Goal: Task Accomplishment & Management: Use online tool/utility

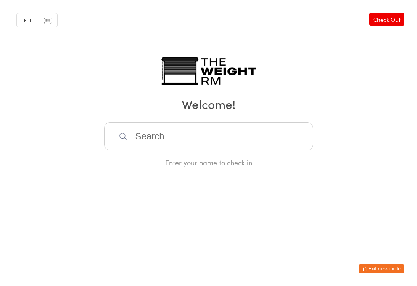
click at [290, 79] on div "Manual search Scanner input Check Out Welcome! Enter your name to check in" at bounding box center [208, 83] width 417 height 167
click at [228, 192] on html "You have now entered Kiosk Mode. Members will be able to check themselves in us…" at bounding box center [208, 143] width 417 height 286
click at [151, 141] on input "search" at bounding box center [208, 136] width 209 height 28
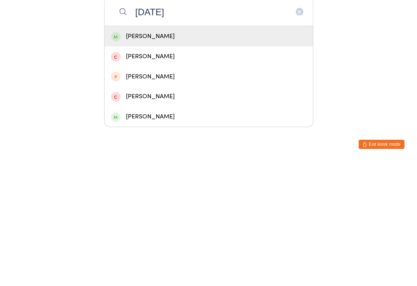
type input "[DATE]"
click at [159, 151] on div "[PERSON_NAME]" at bounding box center [208, 161] width 208 height 20
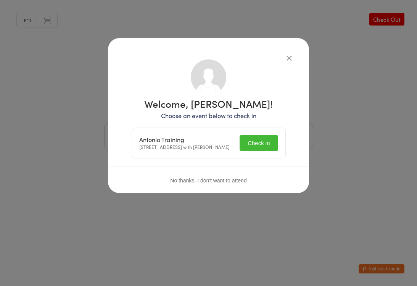
click at [259, 143] on button "Check in" at bounding box center [258, 143] width 38 height 16
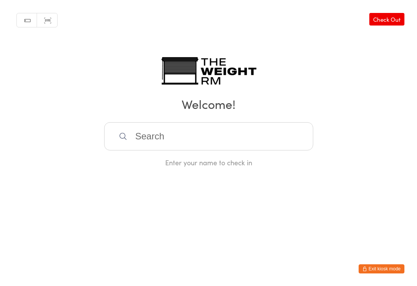
click at [136, 133] on input "search" at bounding box center [208, 136] width 209 height 28
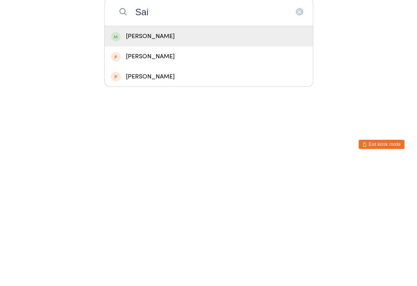
type input "Sai"
click at [164, 156] on div "[PERSON_NAME]" at bounding box center [208, 161] width 195 height 10
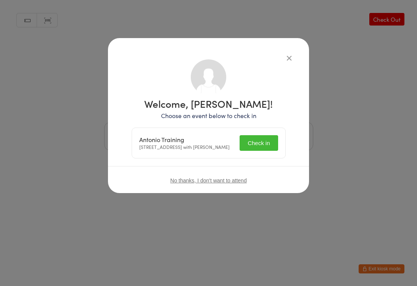
click at [257, 144] on button "Check in" at bounding box center [258, 143] width 38 height 16
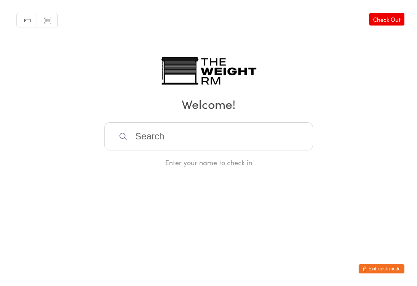
click at [223, 132] on input "search" at bounding box center [208, 136] width 209 height 28
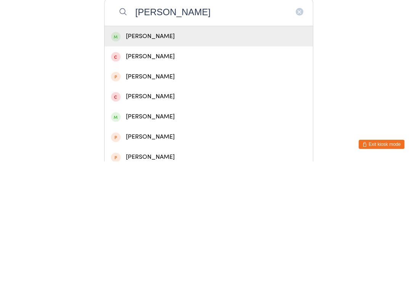
type input "[PERSON_NAME]"
click at [219, 156] on div "[PERSON_NAME]" at bounding box center [208, 161] width 195 height 10
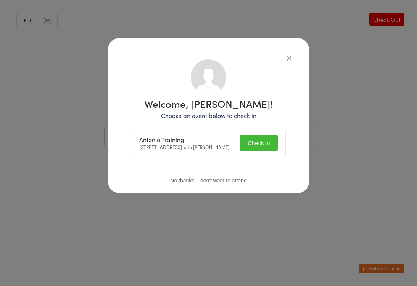
click at [261, 143] on button "Check in" at bounding box center [258, 143] width 38 height 16
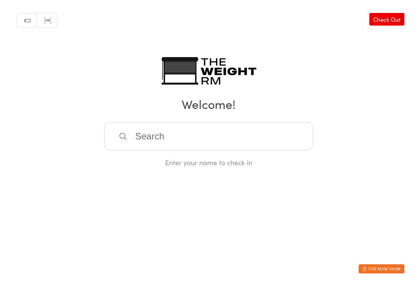
click at [159, 148] on input "search" at bounding box center [208, 136] width 209 height 28
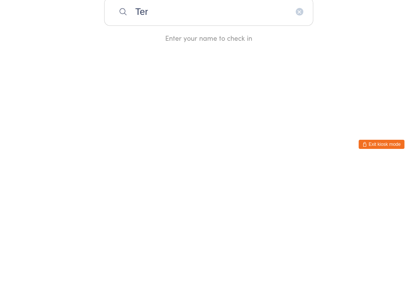
type input "Tere"
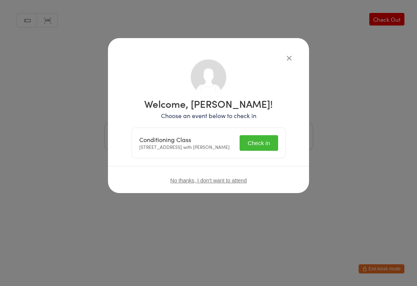
click at [256, 143] on button "Check in" at bounding box center [258, 143] width 38 height 16
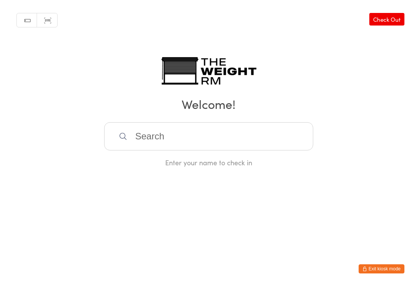
click at [222, 129] on input "search" at bounding box center [208, 136] width 209 height 28
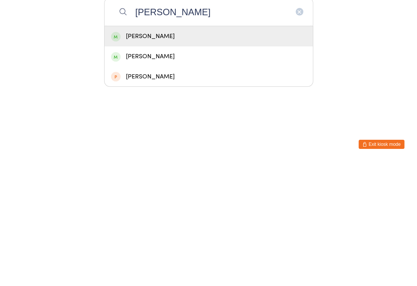
type input "[PERSON_NAME]"
click at [196, 156] on div "[PERSON_NAME]" at bounding box center [208, 161] width 195 height 10
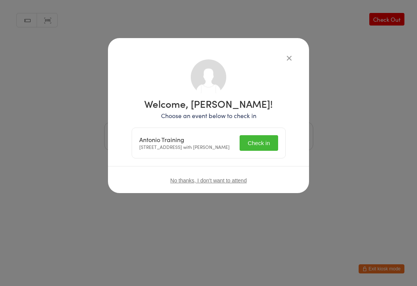
click at [257, 142] on button "Check in" at bounding box center [258, 143] width 38 height 16
